Goal: Task Accomplishment & Management: Use online tool/utility

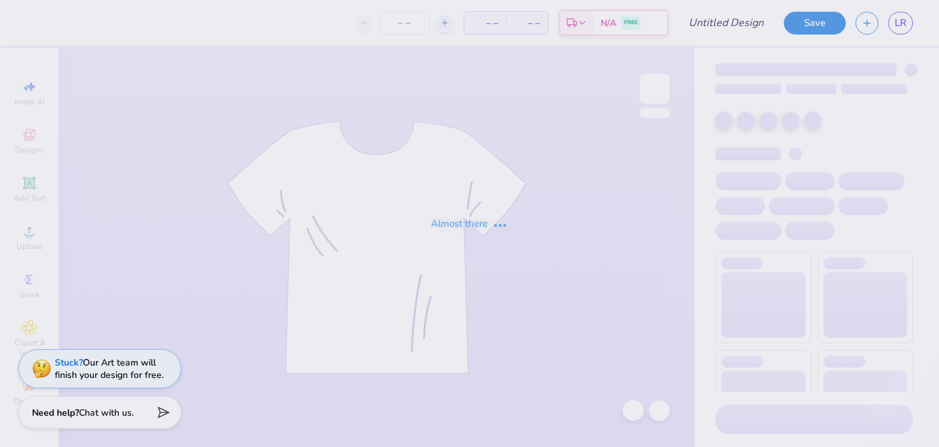
type input "idk"
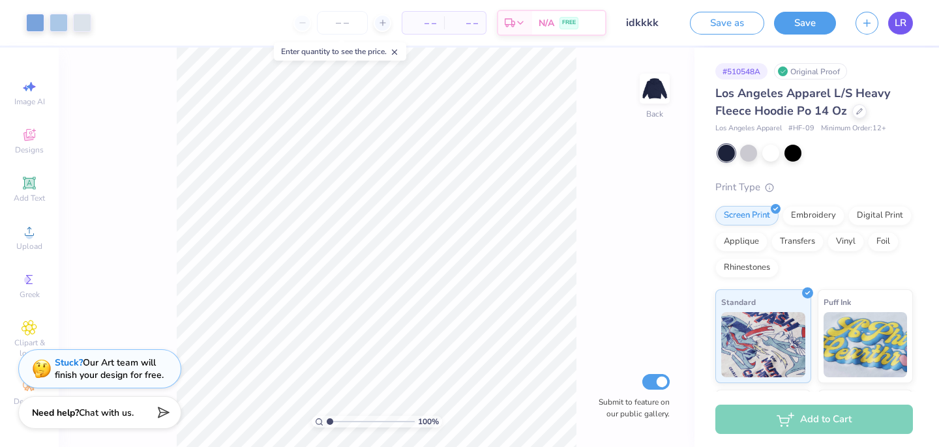
click at [897, 30] on link "LR" at bounding box center [900, 23] width 25 height 23
